Goal: Find specific page/section: Find specific page/section

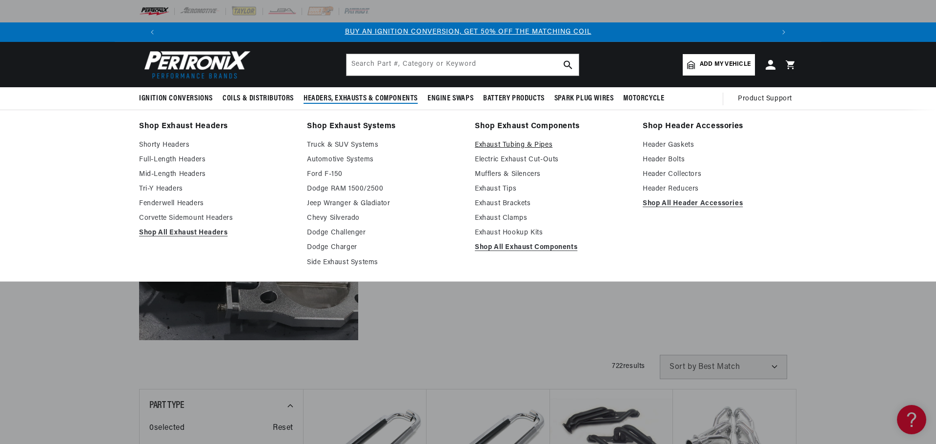
click at [510, 145] on link "Exhaust Tubing & Pipes" at bounding box center [552, 146] width 154 height 12
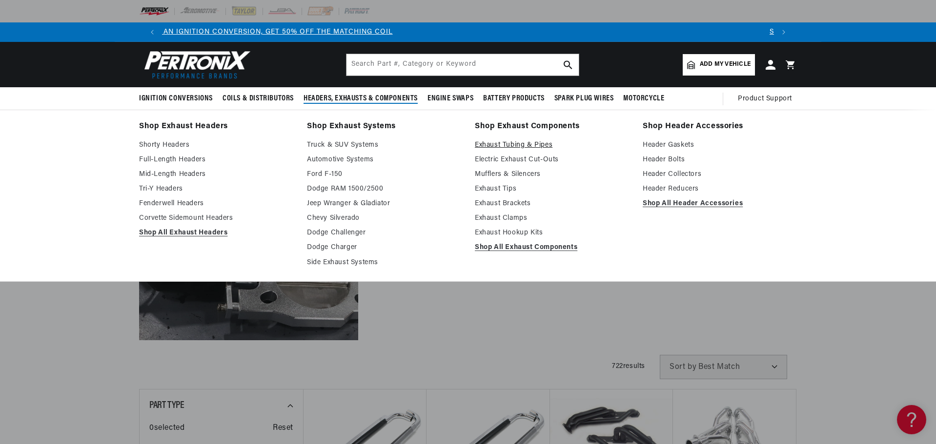
scroll to position [0, 401]
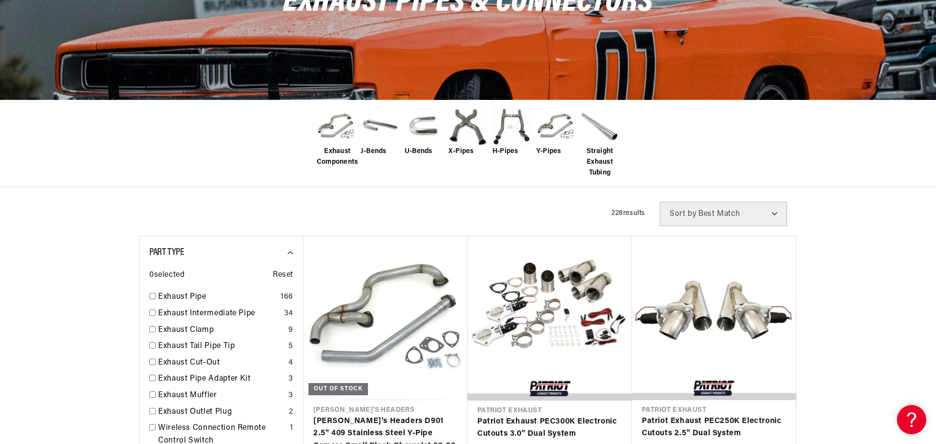
click at [601, 130] on img at bounding box center [599, 126] width 39 height 39
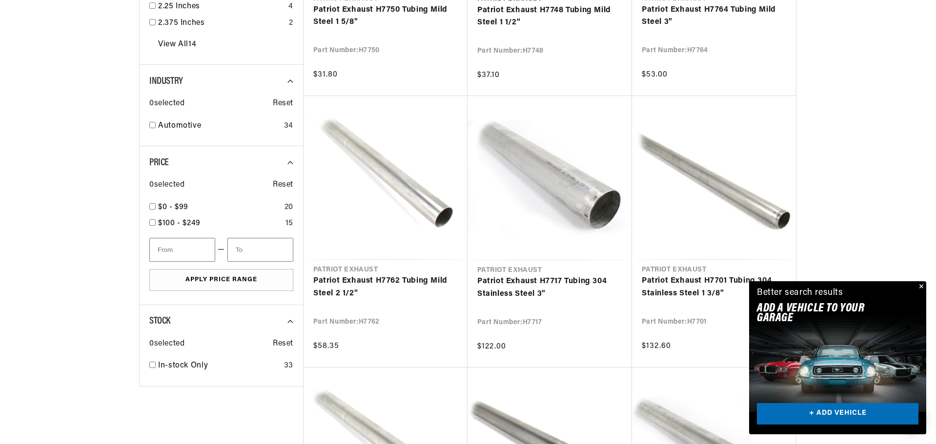
scroll to position [0, 1218]
